Goal: Transaction & Acquisition: Book appointment/travel/reservation

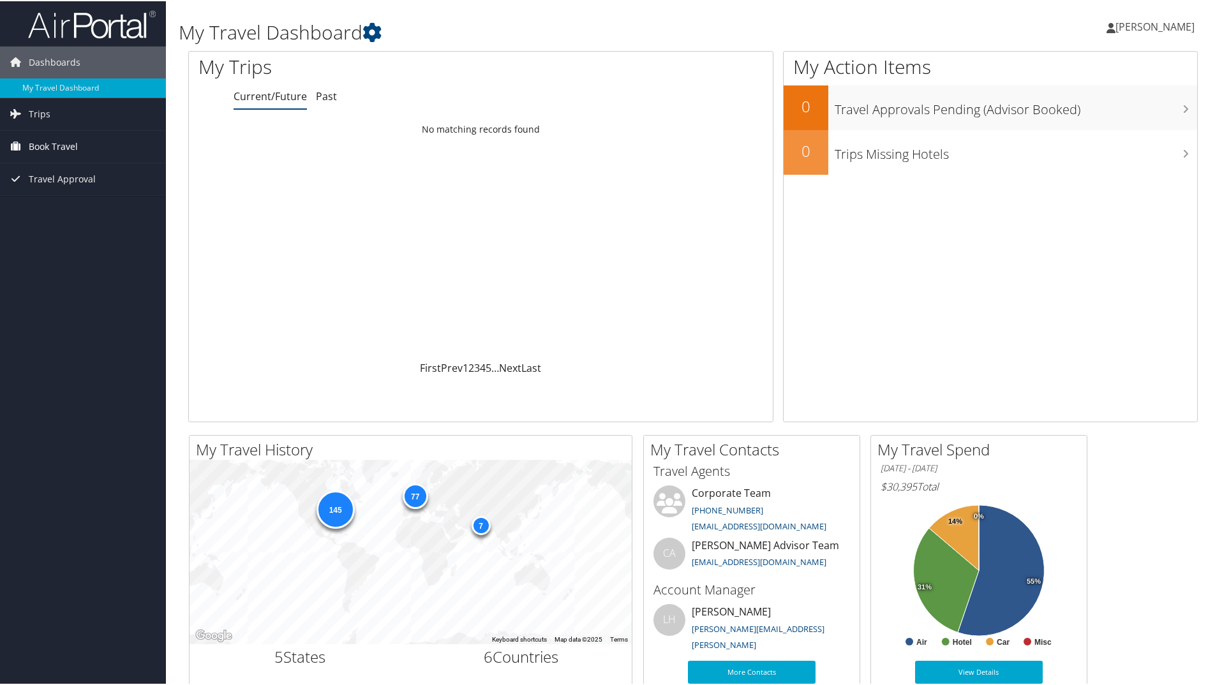
click at [49, 145] on span "Book Travel" at bounding box center [53, 146] width 49 height 32
click at [60, 211] on link "Book/Manage Online Trips" at bounding box center [83, 209] width 166 height 19
